Goal: Information Seeking & Learning: Learn about a topic

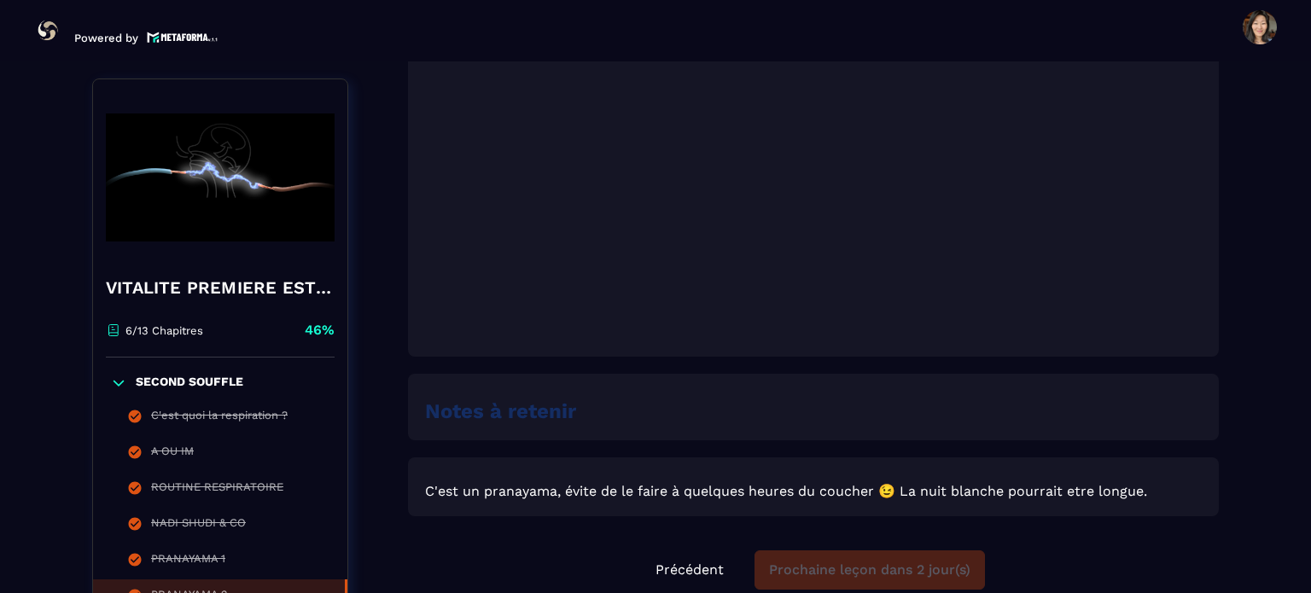
scroll to position [1045, 0]
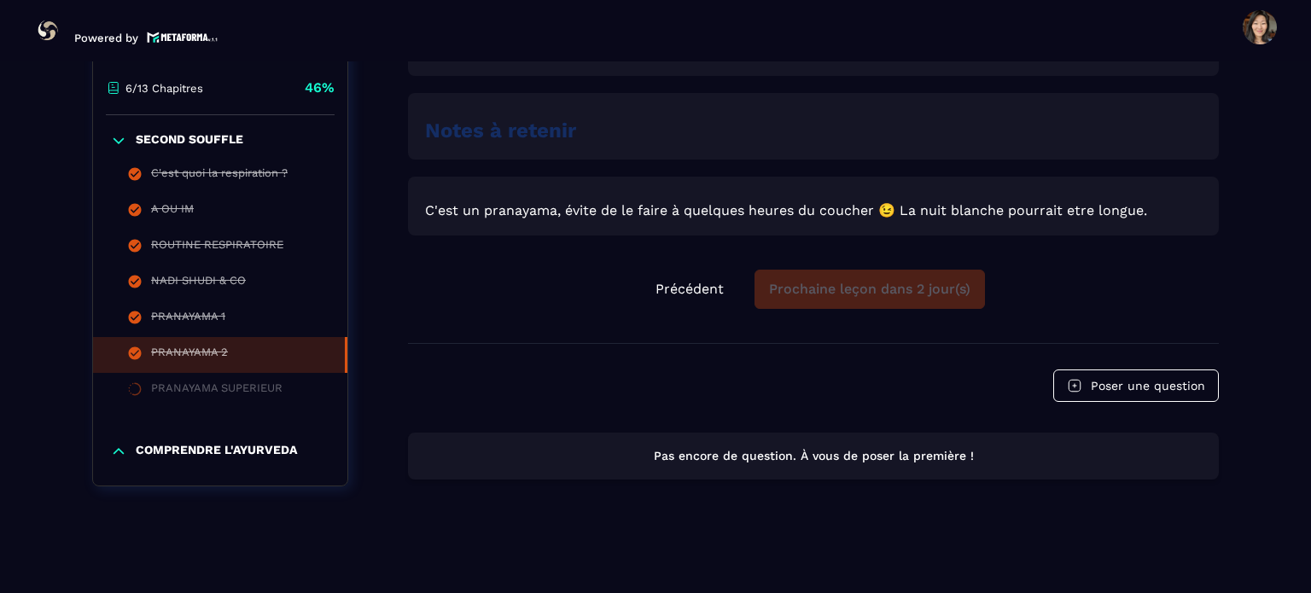
click at [255, 446] on p "COMPRENDRE L'AYURVEDA" at bounding box center [216, 451] width 161 height 17
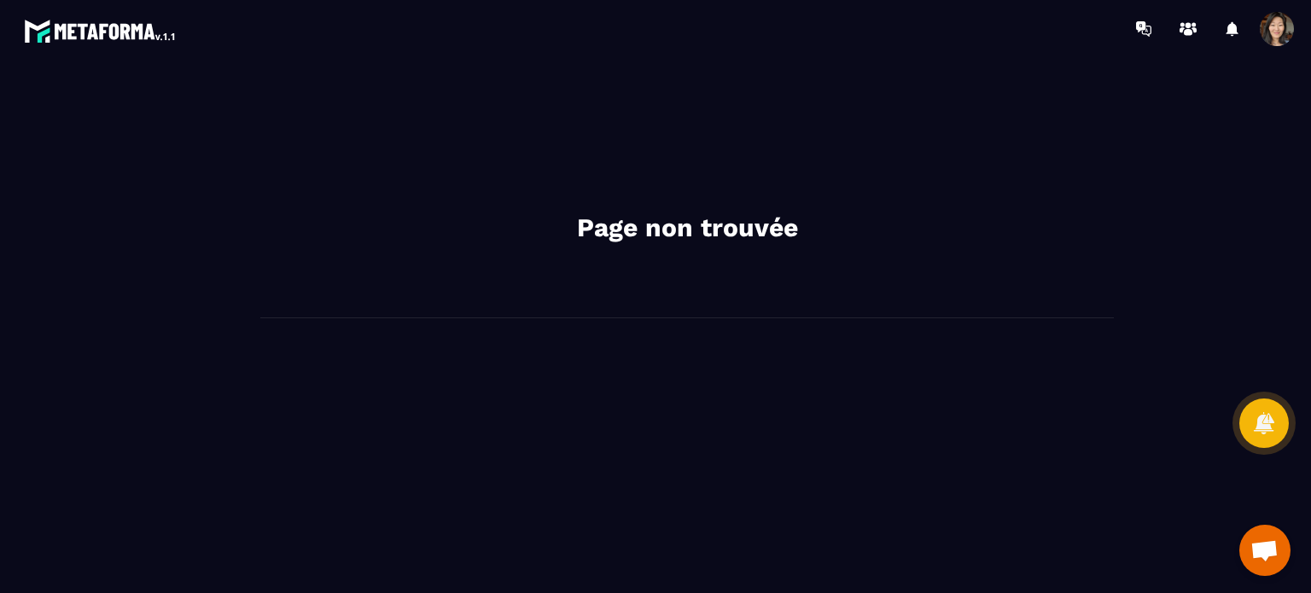
click at [1273, 42] on span at bounding box center [1277, 29] width 34 height 34
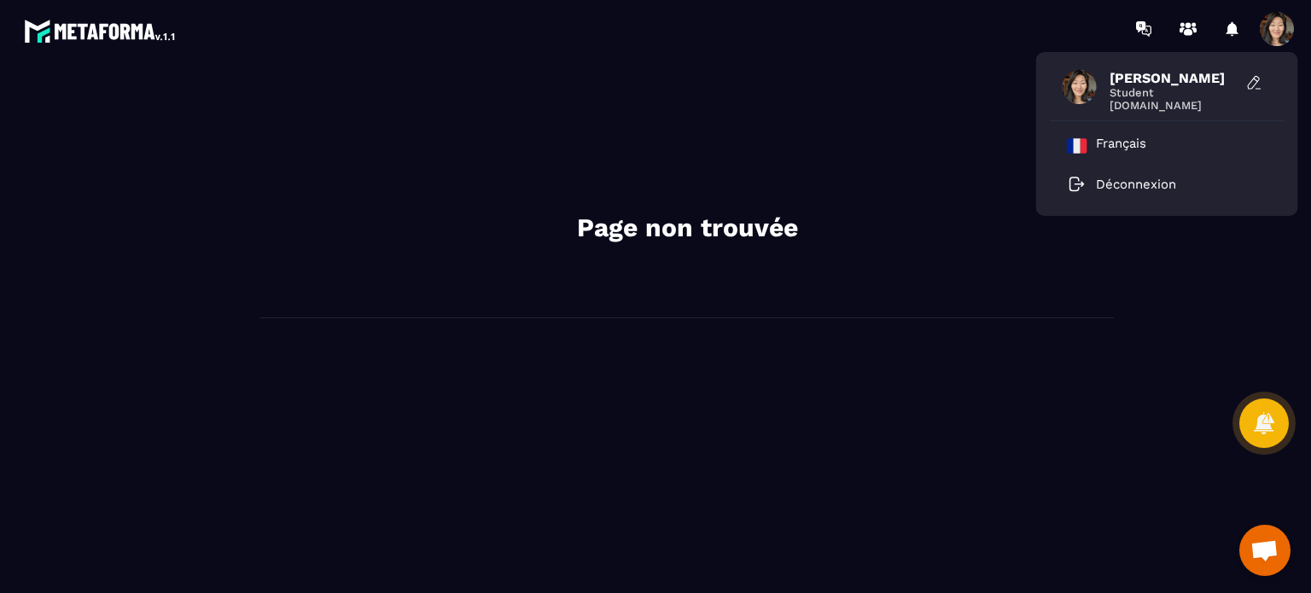
click at [166, 26] on img at bounding box center [101, 30] width 154 height 31
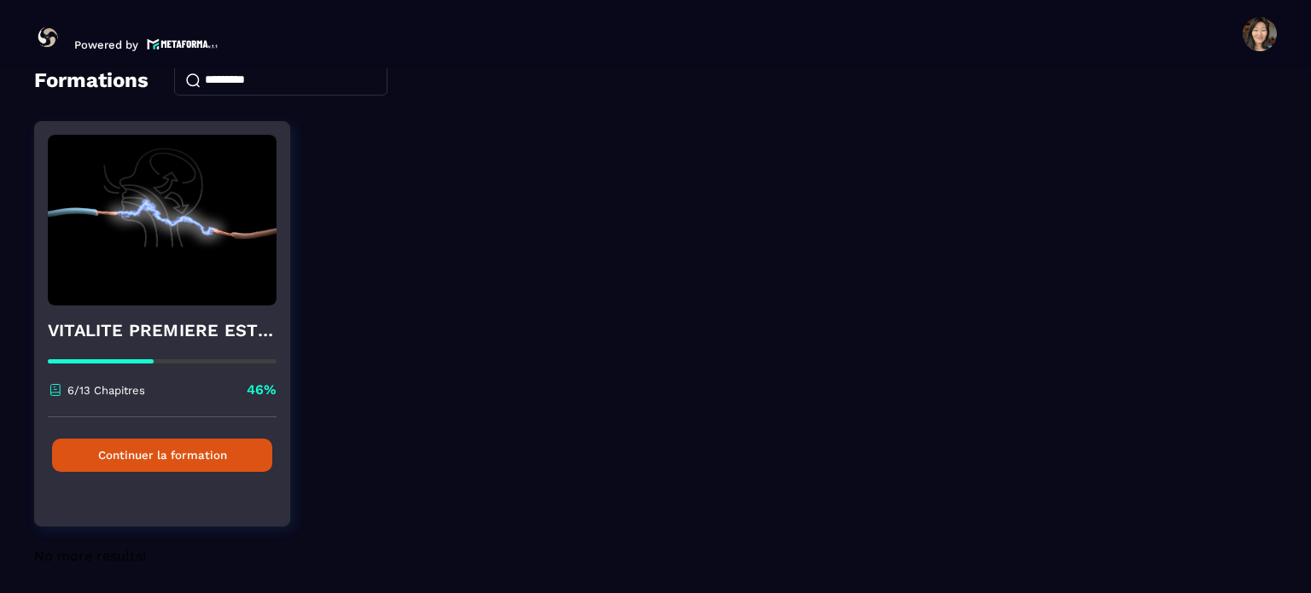
scroll to position [90, 0]
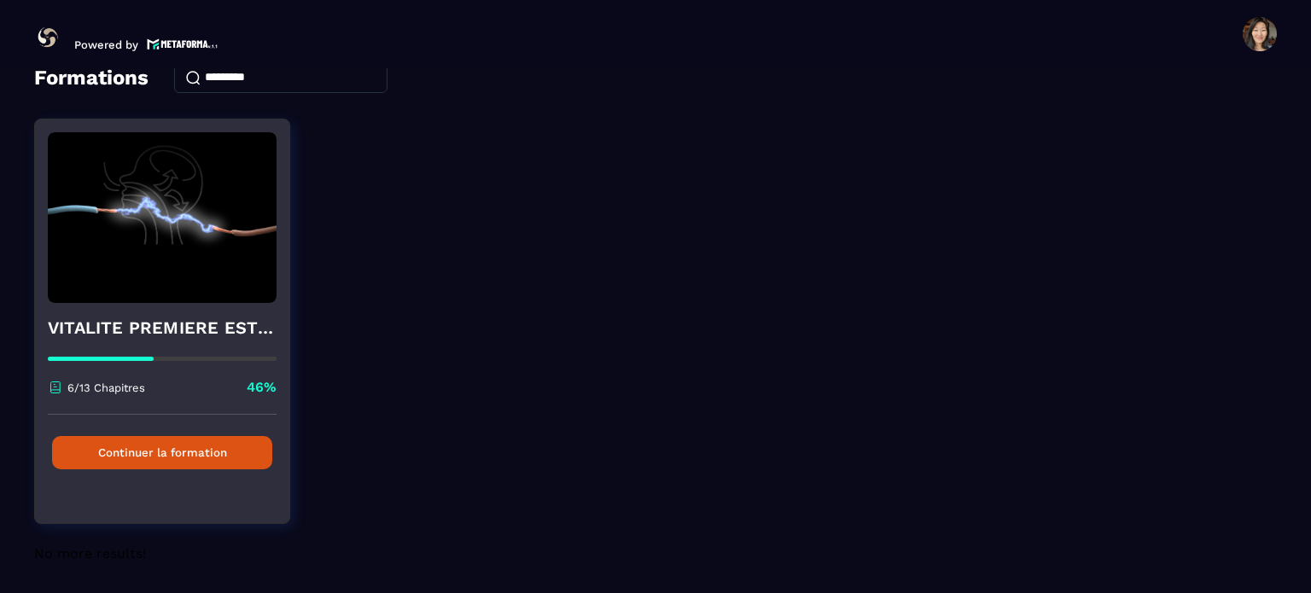
click at [205, 457] on button "Continuer la formation" at bounding box center [162, 452] width 220 height 33
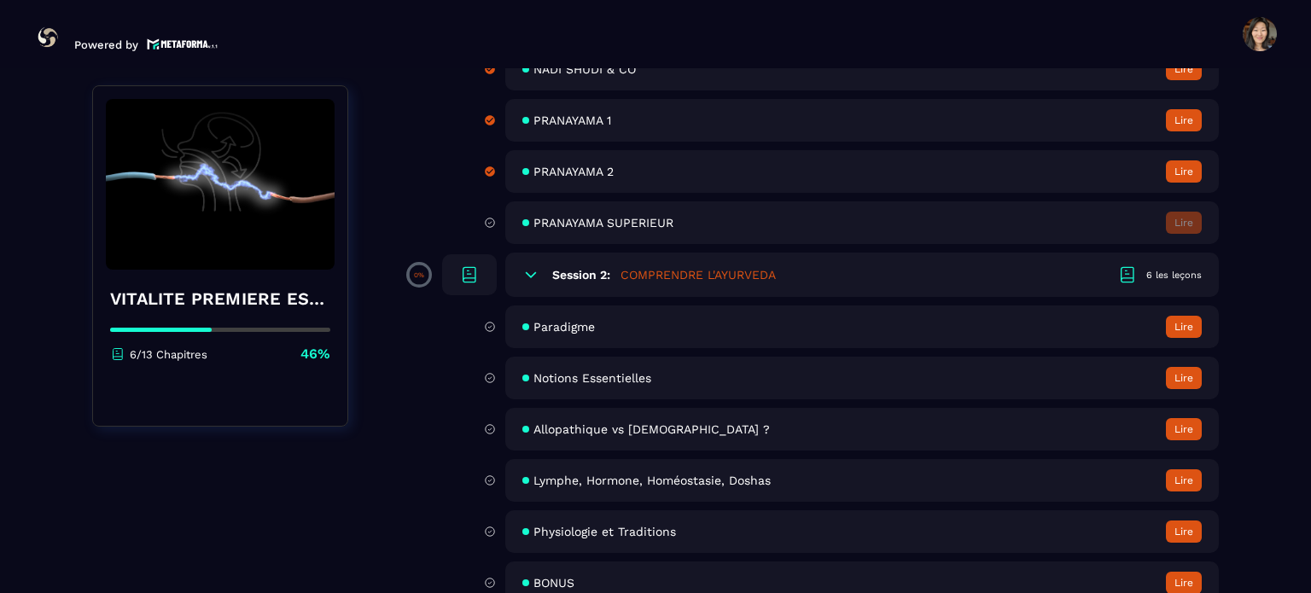
scroll to position [427, 0]
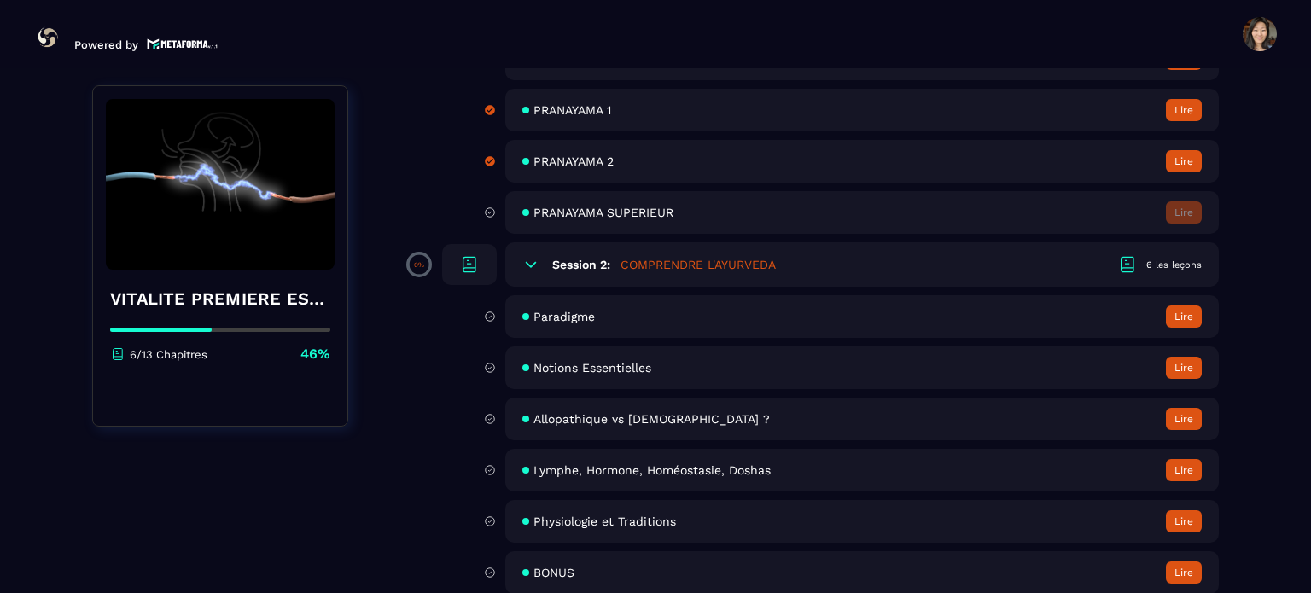
click at [590, 215] on span "PRANAYAMA SUPERIEUR" at bounding box center [603, 213] width 140 height 14
drag, startPoint x: 1258, startPoint y: 381, endPoint x: 1271, endPoint y: 431, distance: 51.1
click at [1269, 425] on section "Formations Questions Communauté Événements Formations / VITALITE PREMIERE ESTRE…" at bounding box center [655, 334] width 1311 height 532
